Goal: Task Accomplishment & Management: Manage account settings

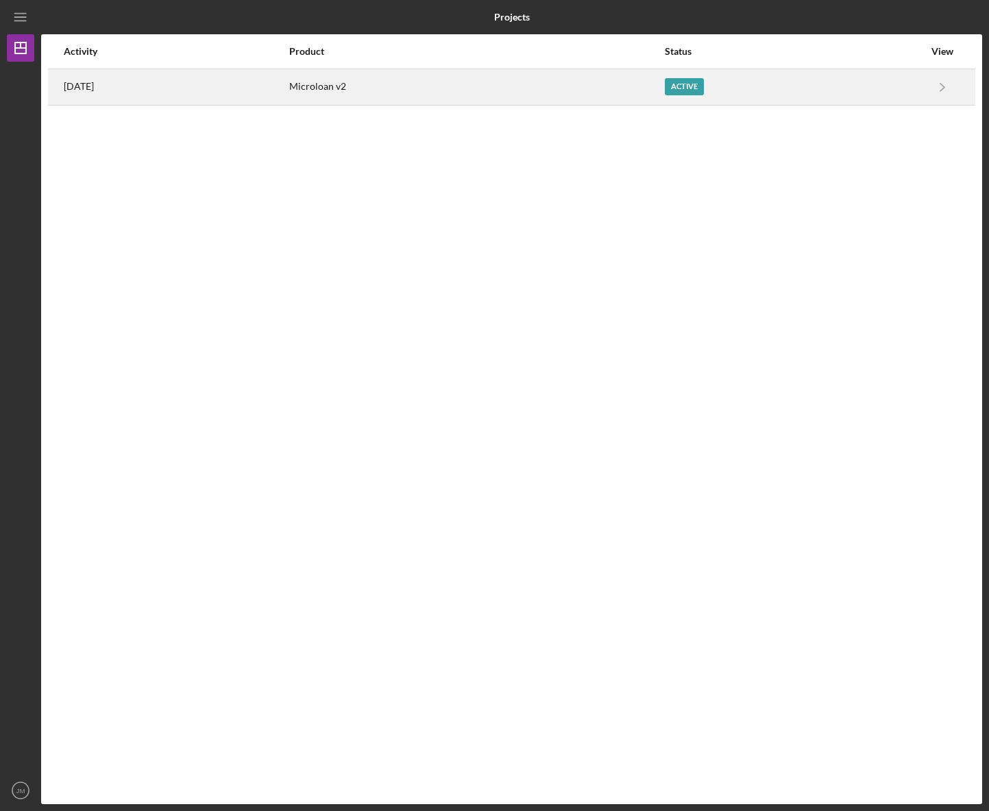
click at [407, 84] on div "Microloan v2" at bounding box center [476, 87] width 374 height 34
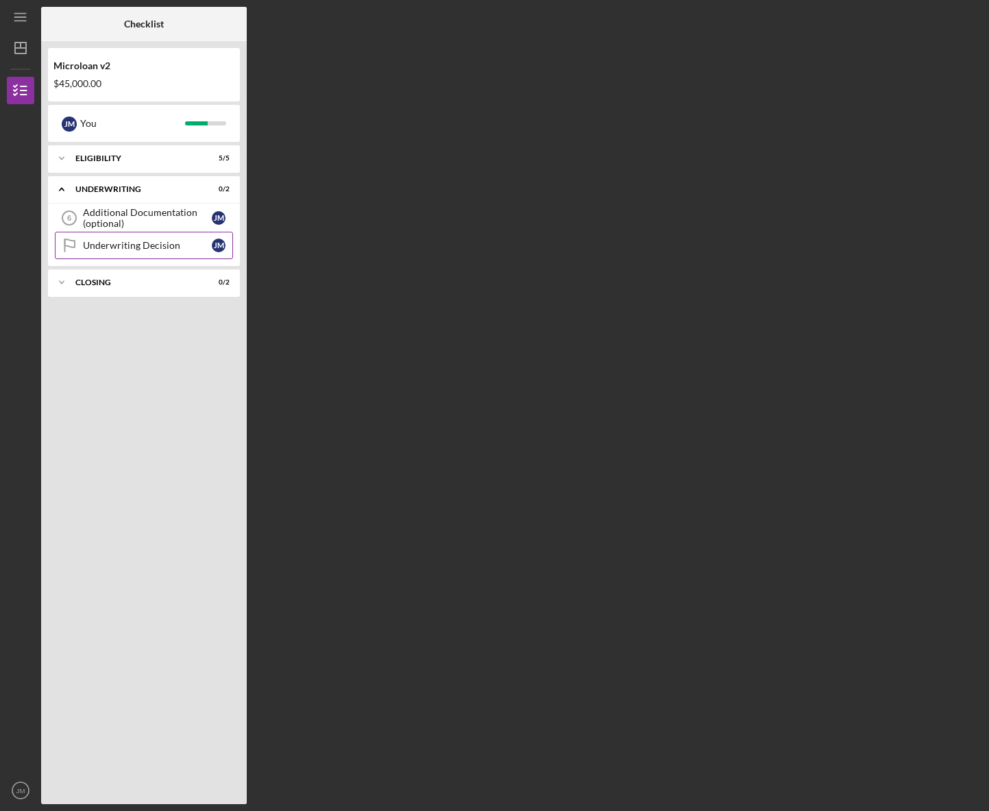
click at [128, 247] on div "Underwriting Decision" at bounding box center [147, 245] width 129 height 11
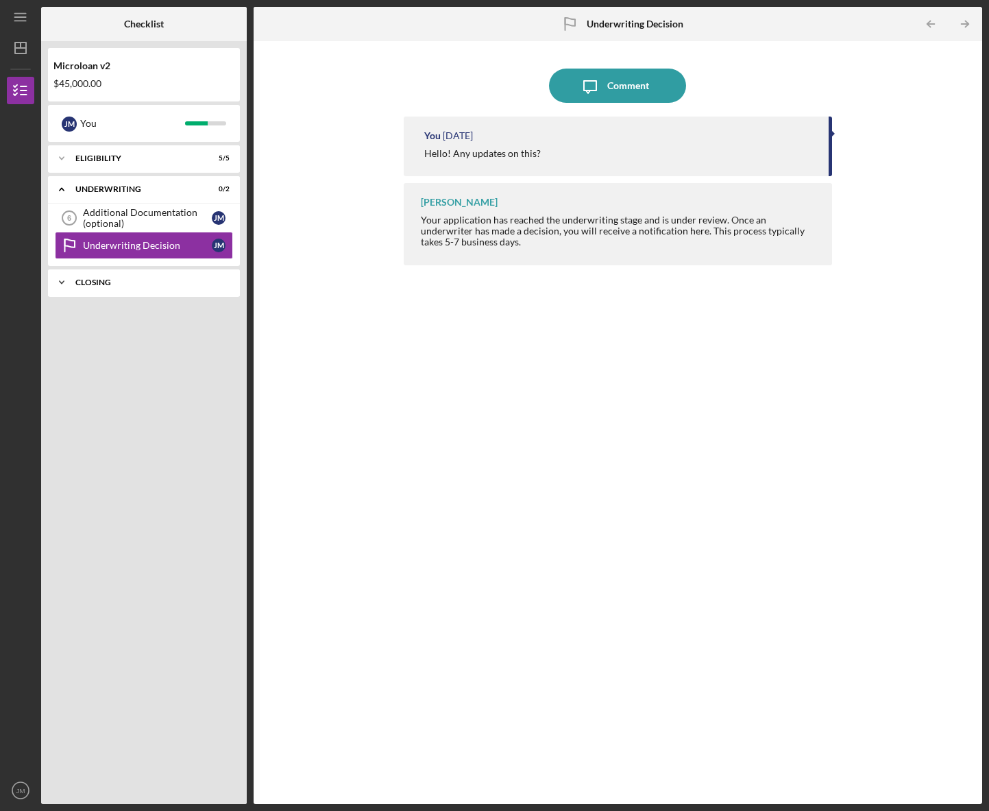
click at [117, 286] on div "Closing" at bounding box center [148, 282] width 147 height 8
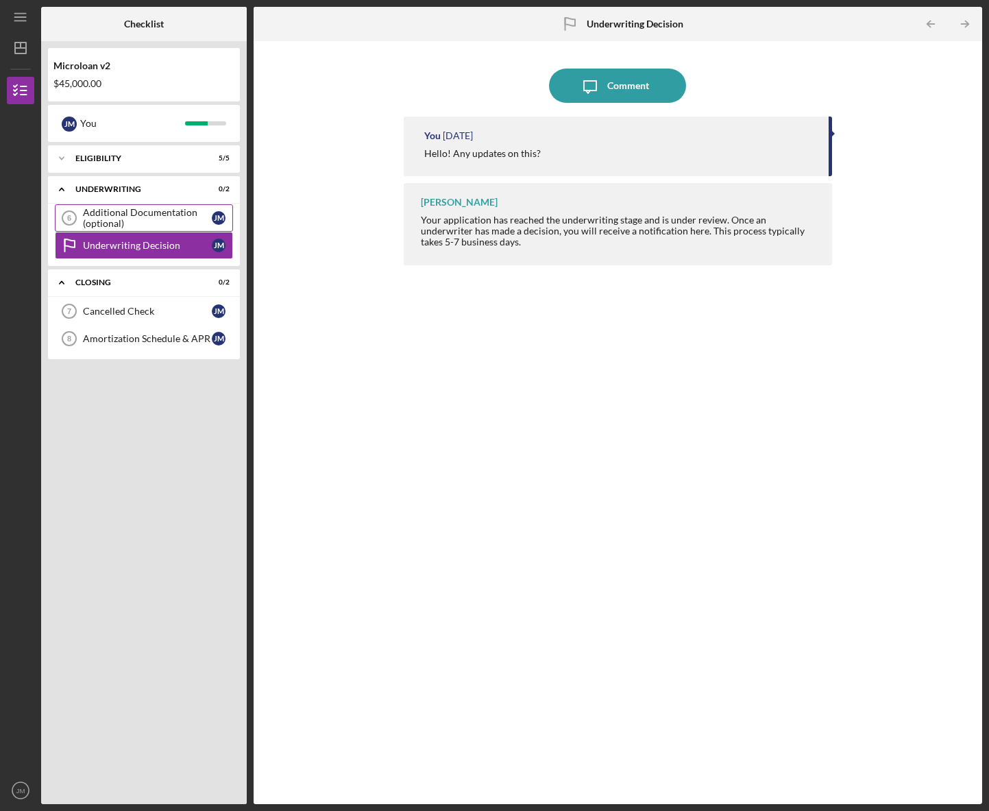
click at [118, 215] on div "Additional Documentation (optional)" at bounding box center [147, 218] width 129 height 22
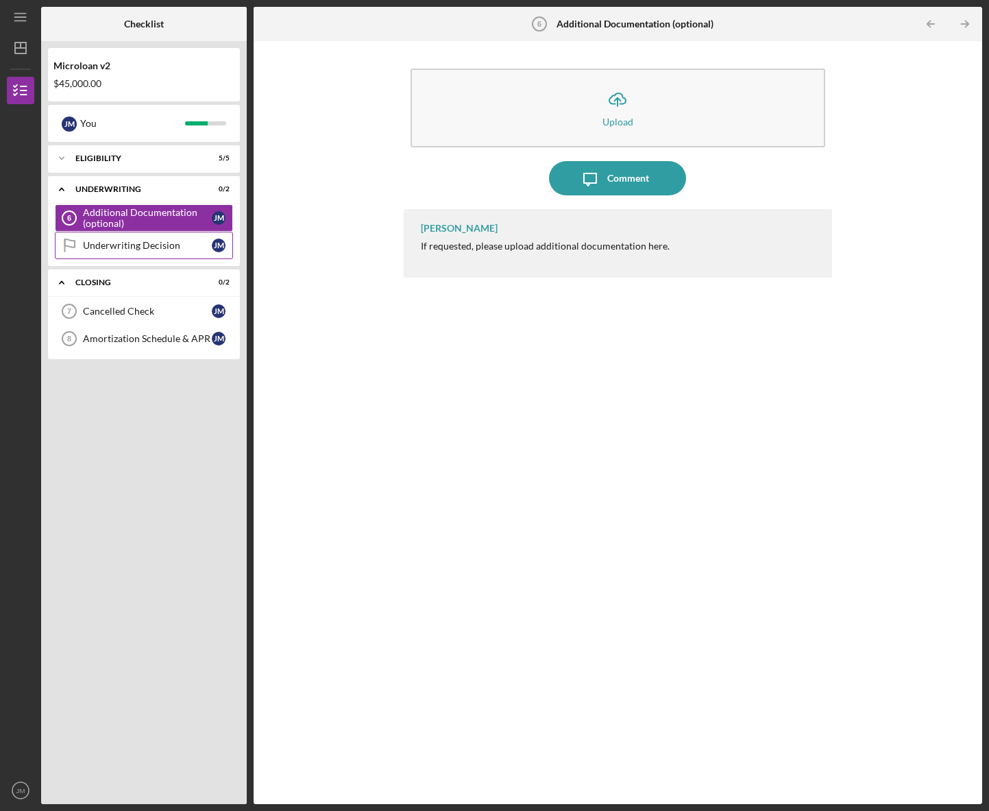
click at [111, 245] on div "Underwriting Decision" at bounding box center [147, 245] width 129 height 11
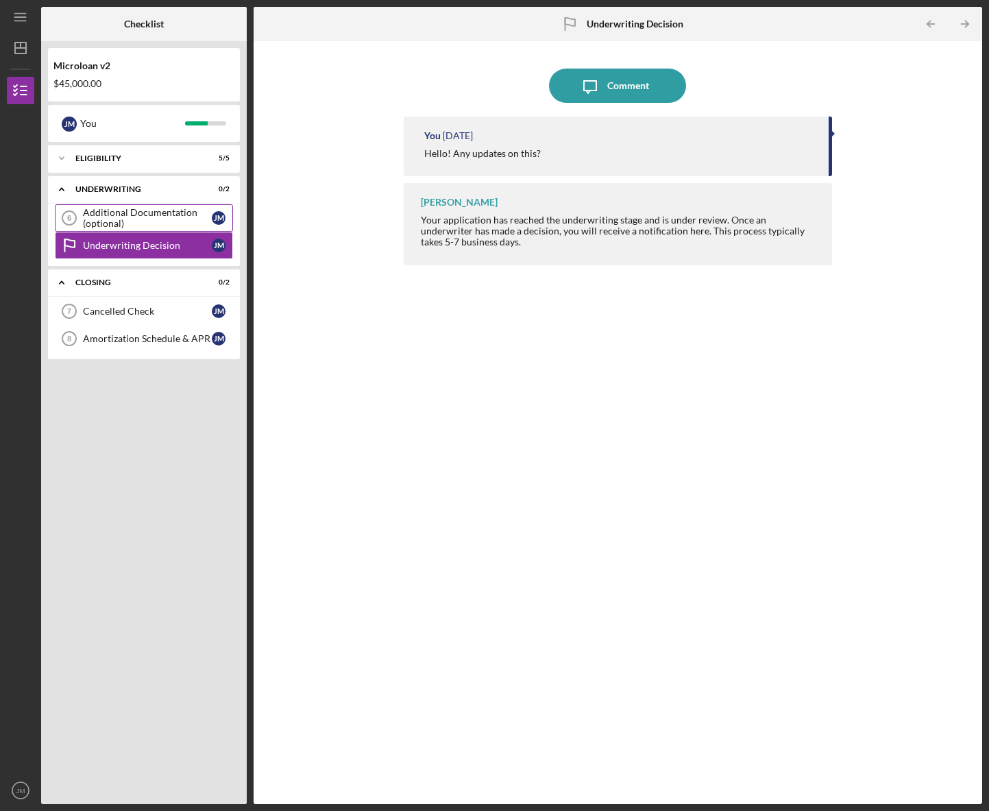
click at [134, 214] on div "Additional Documentation (optional)" at bounding box center [147, 218] width 129 height 22
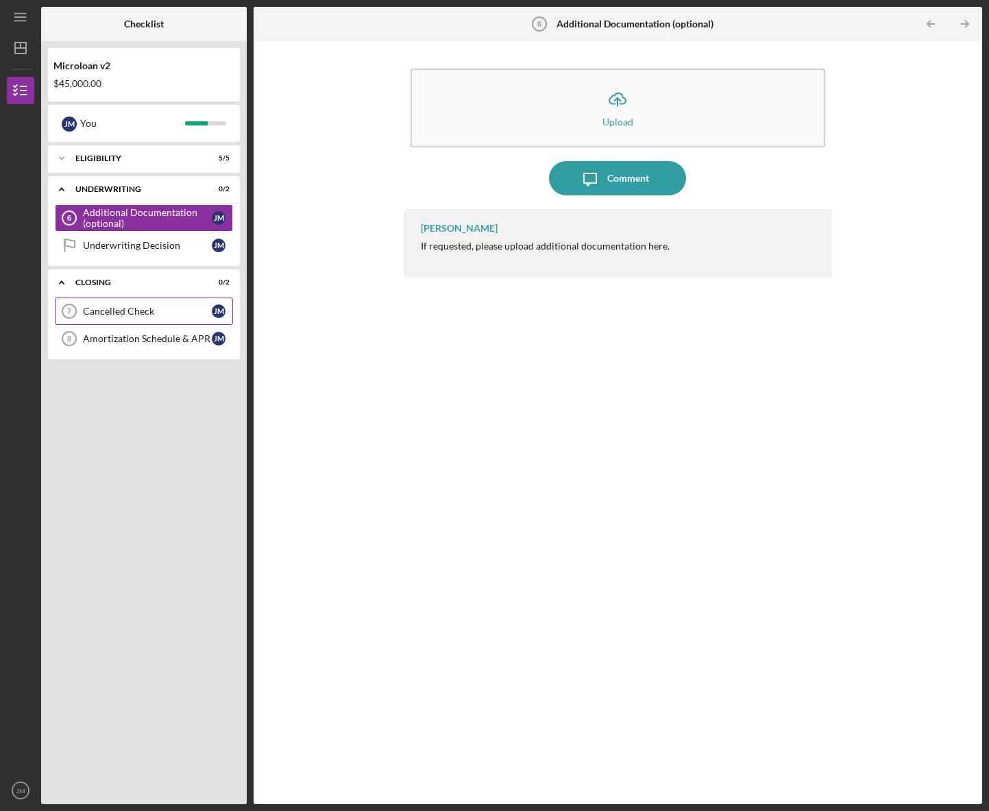
click at [145, 312] on div "Cancelled Check" at bounding box center [147, 311] width 129 height 11
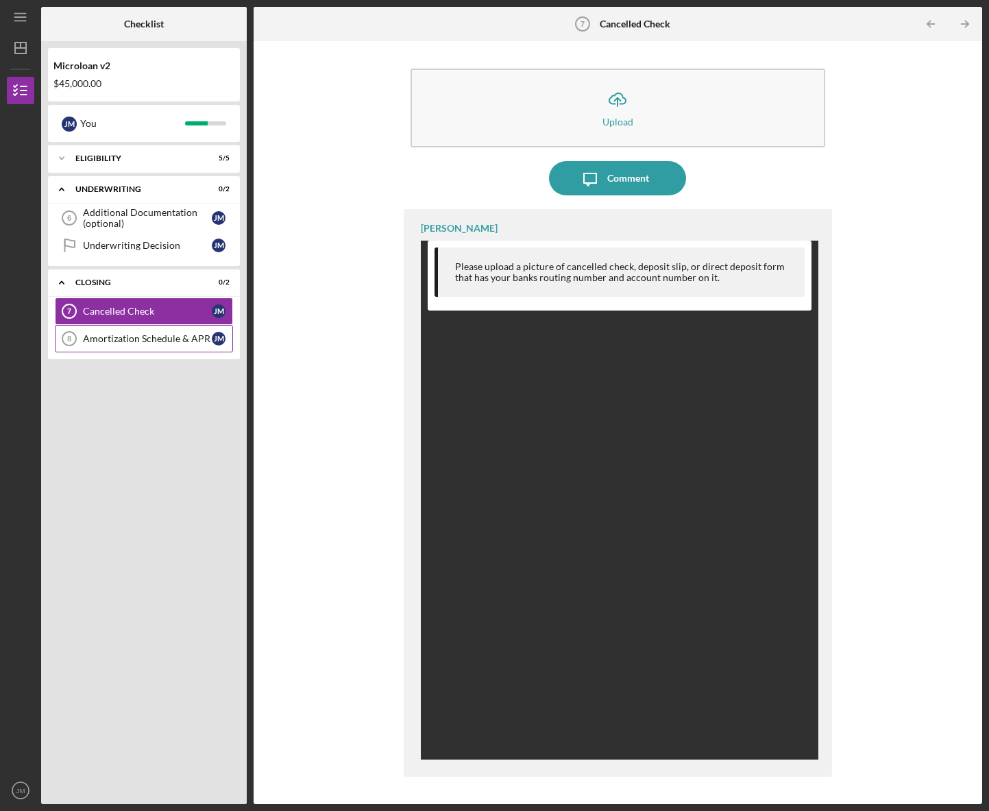
click at [147, 343] on div "Amortization Schedule & APR" at bounding box center [147, 338] width 129 height 11
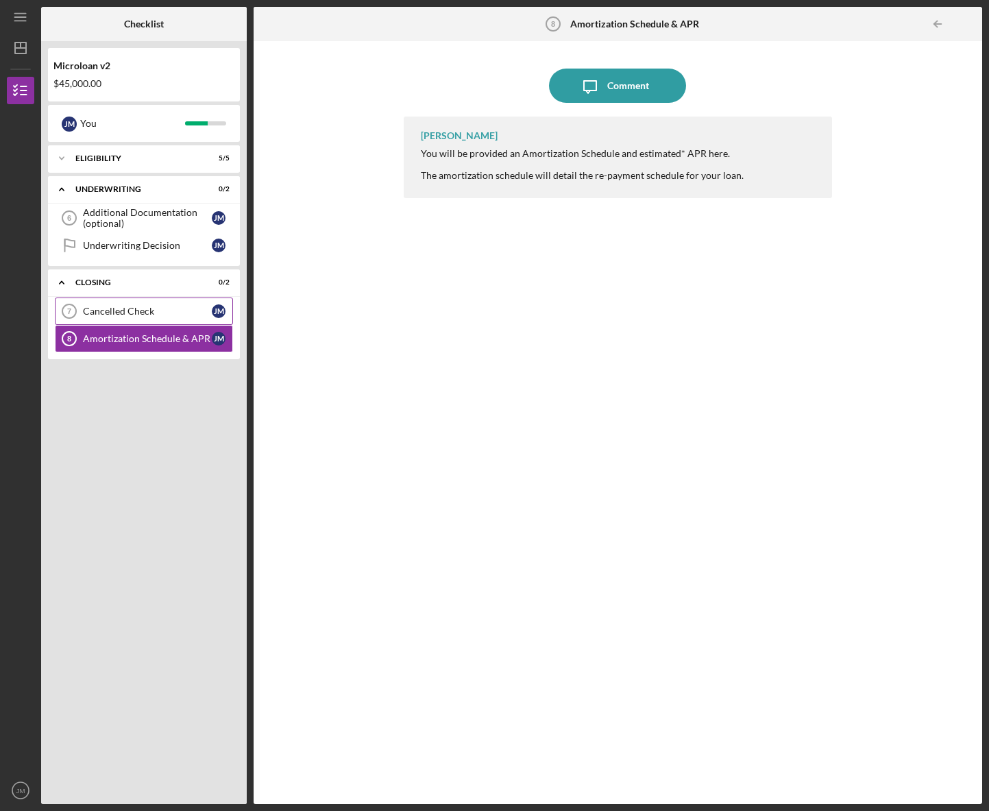
click at [148, 311] on div "Cancelled Check" at bounding box center [147, 311] width 129 height 11
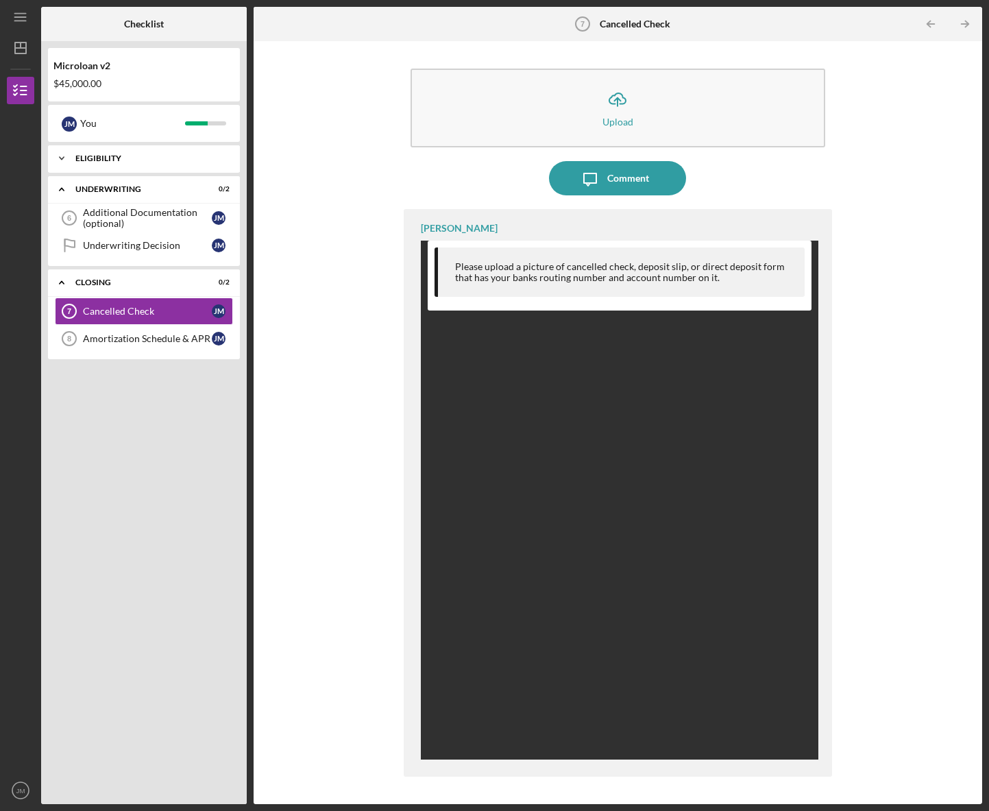
click at [102, 158] on div "Eligibility" at bounding box center [148, 158] width 147 height 8
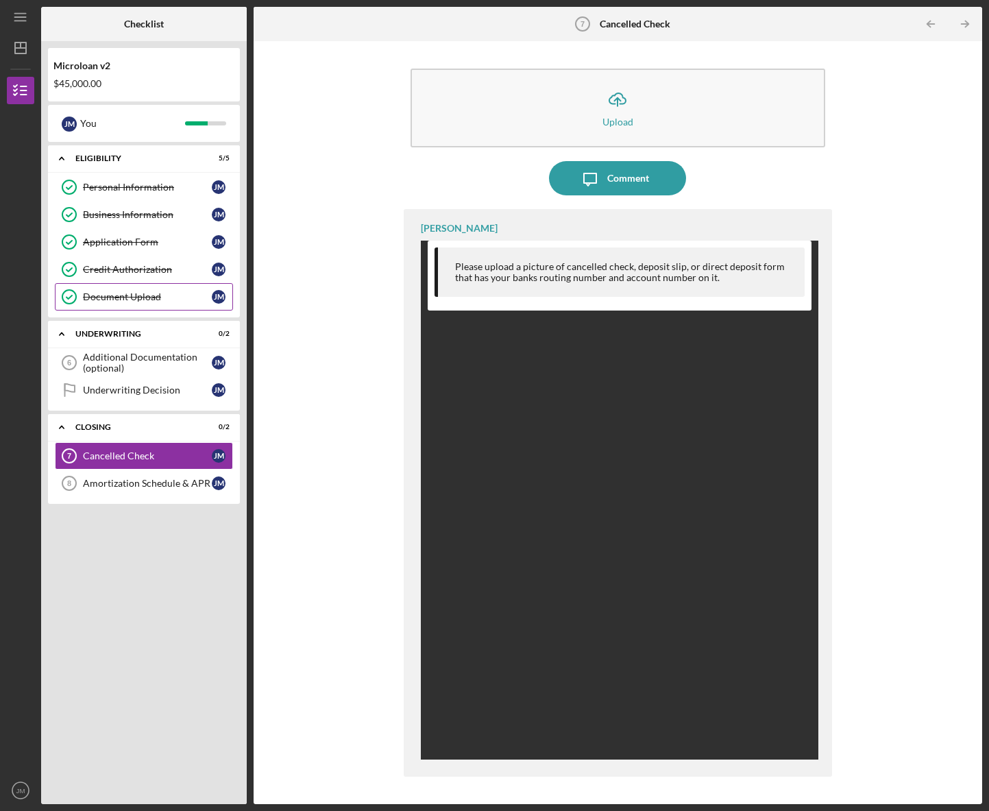
click at [119, 297] on div "Document Upload" at bounding box center [147, 296] width 129 height 11
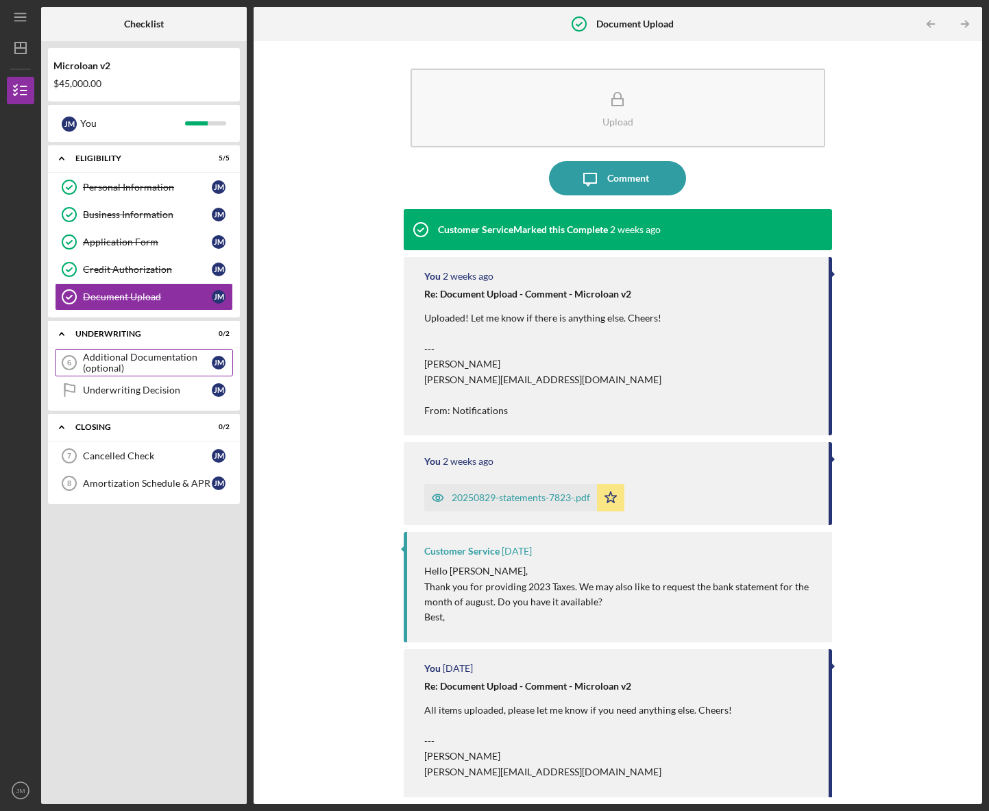
click at [128, 358] on div "Additional Documentation (optional)" at bounding box center [147, 362] width 129 height 22
